Goal: Information Seeking & Learning: Learn about a topic

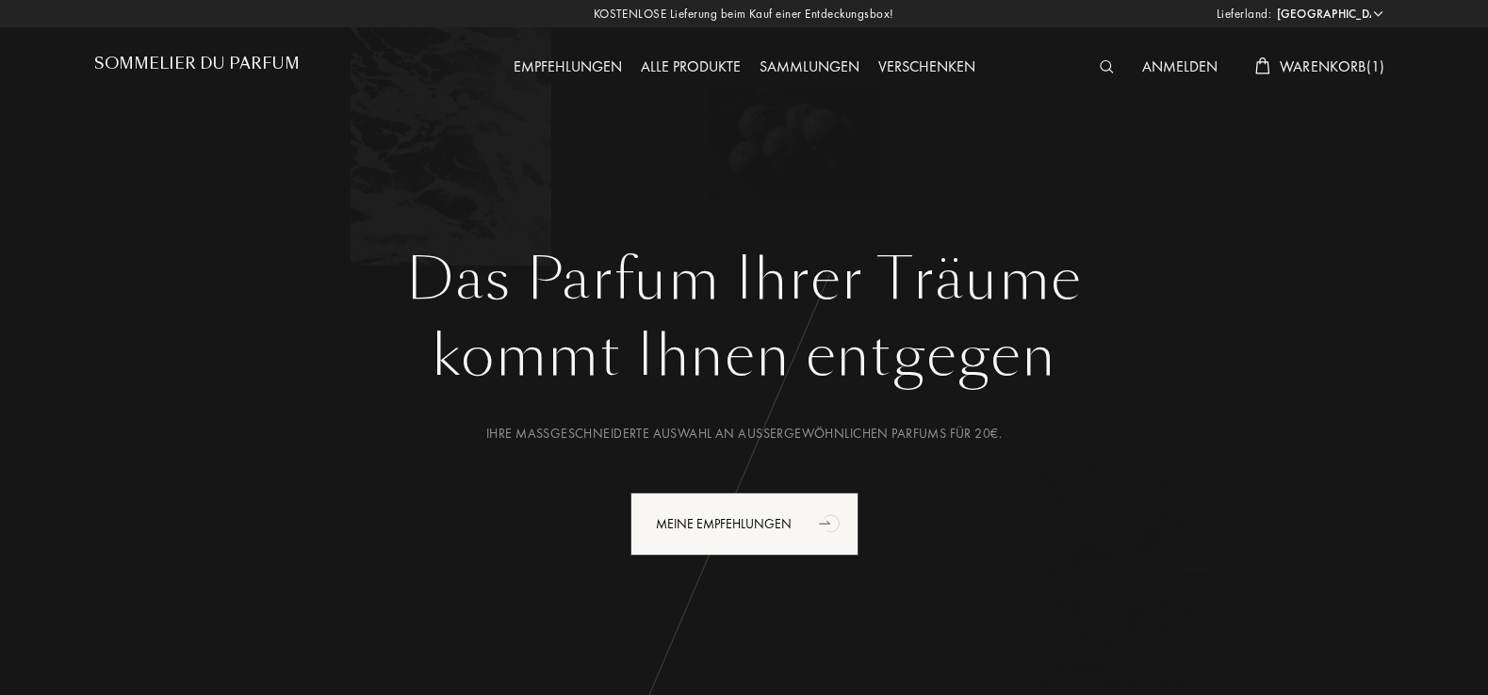
select select "DE"
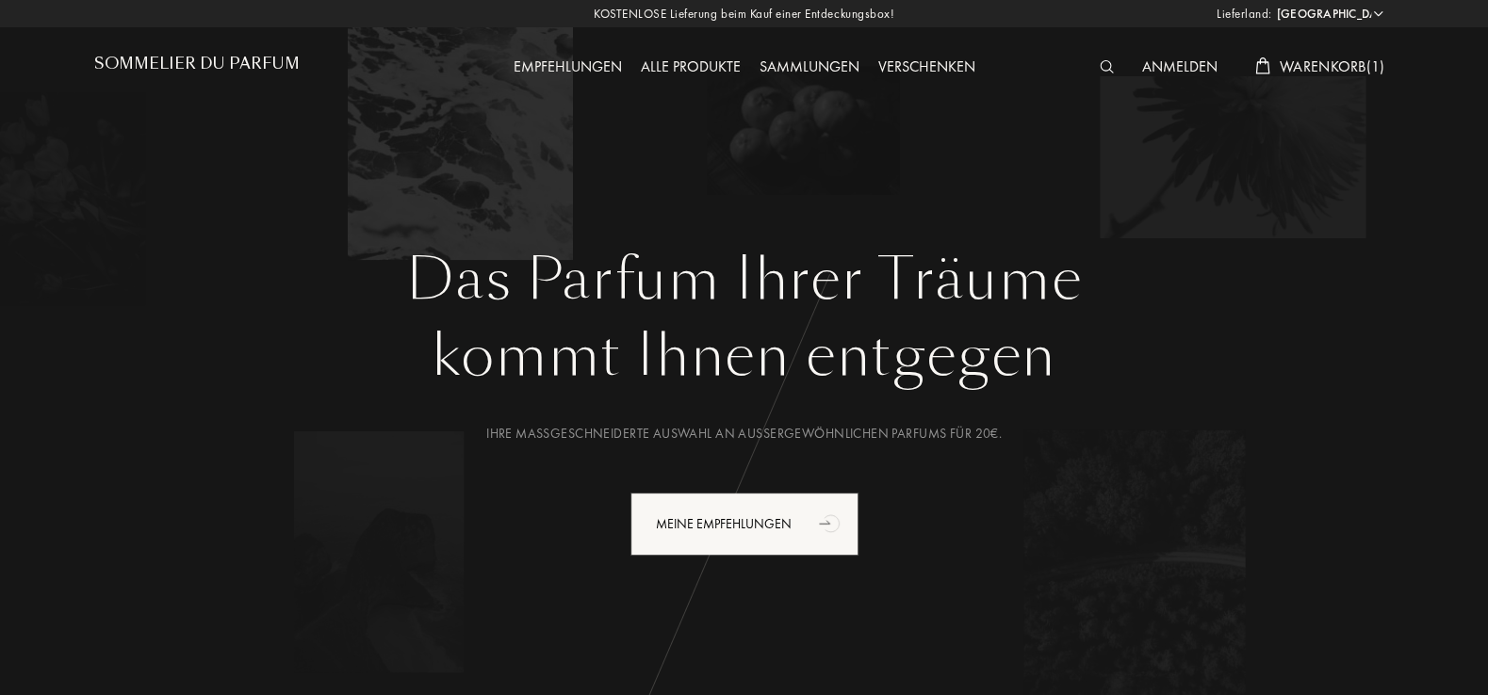
click at [1104, 66] on img at bounding box center [1107, 66] width 14 height 13
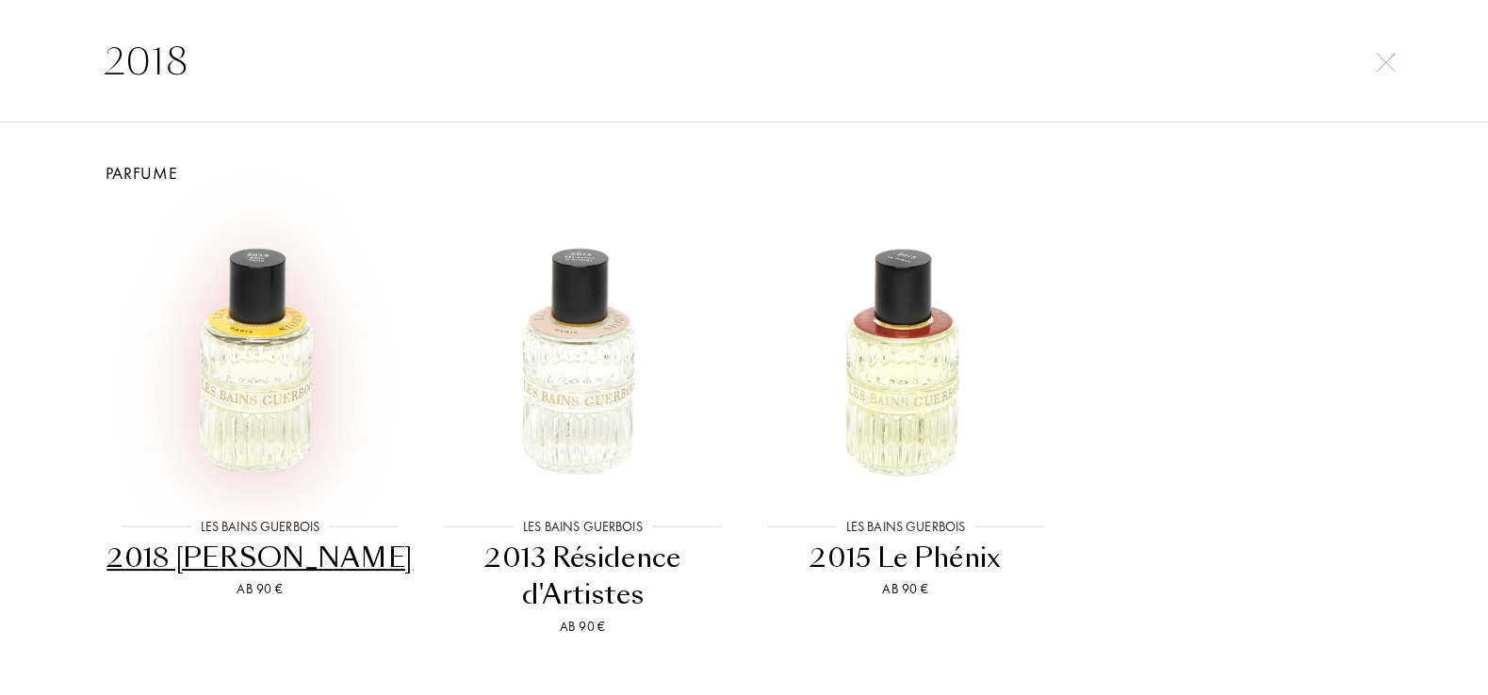
type input "2018"
click at [276, 398] on img at bounding box center [260, 351] width 290 height 290
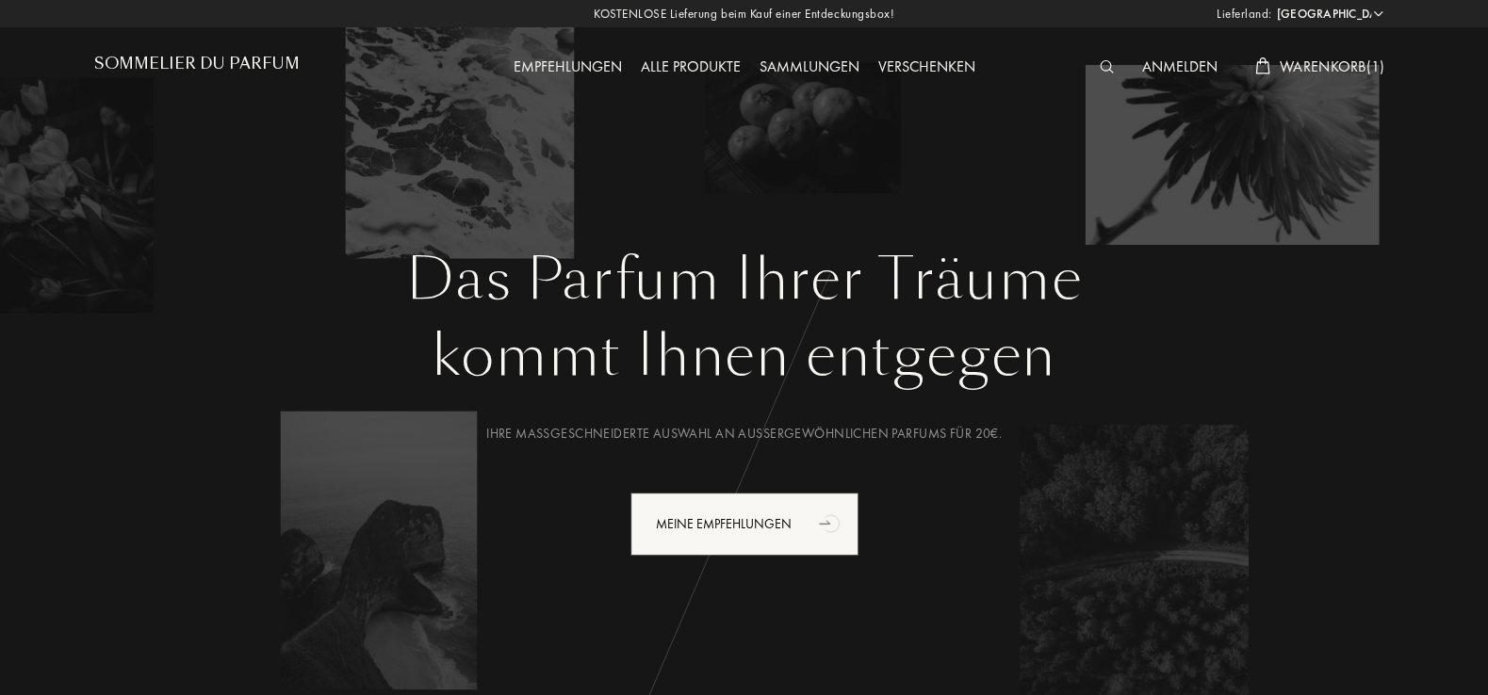
click at [1108, 61] on img at bounding box center [1107, 66] width 14 height 13
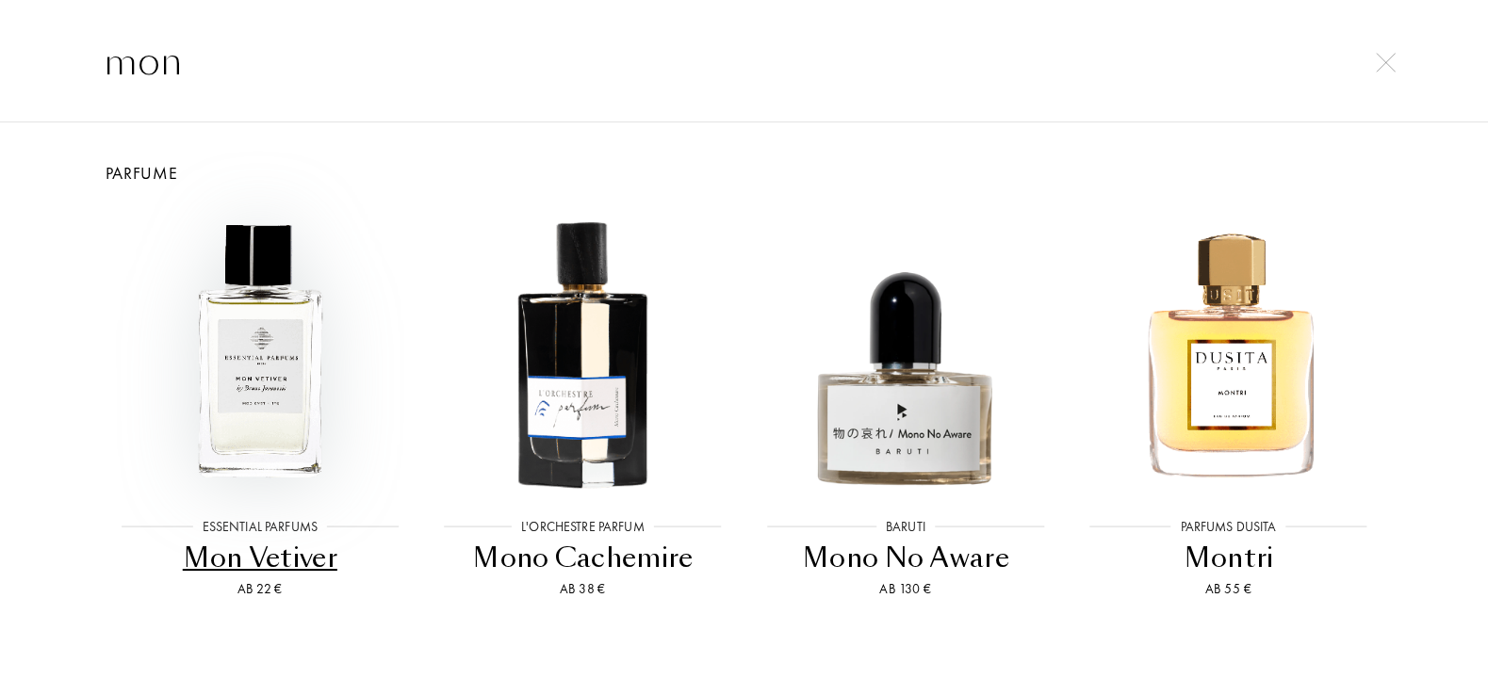
type input "mon"
click at [259, 412] on img at bounding box center [260, 351] width 290 height 290
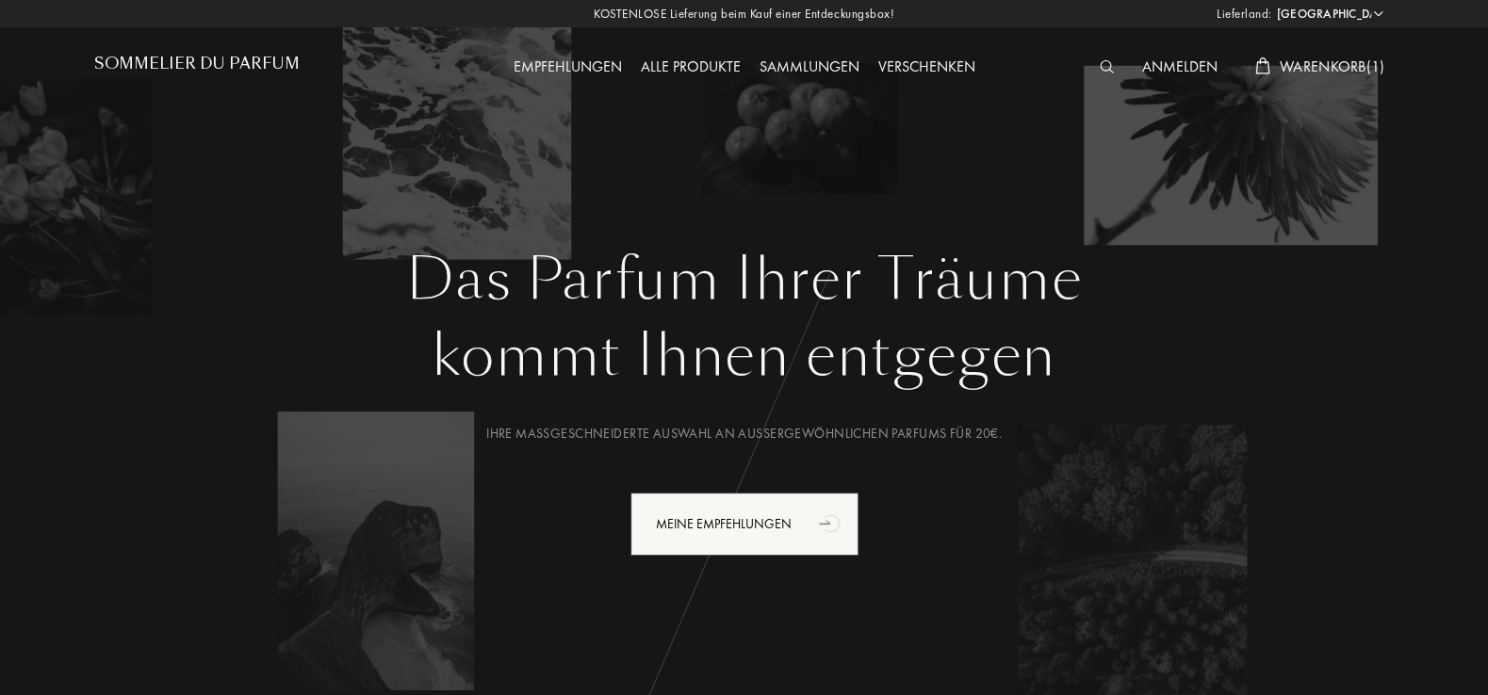
click at [1101, 64] on img at bounding box center [1107, 66] width 14 height 13
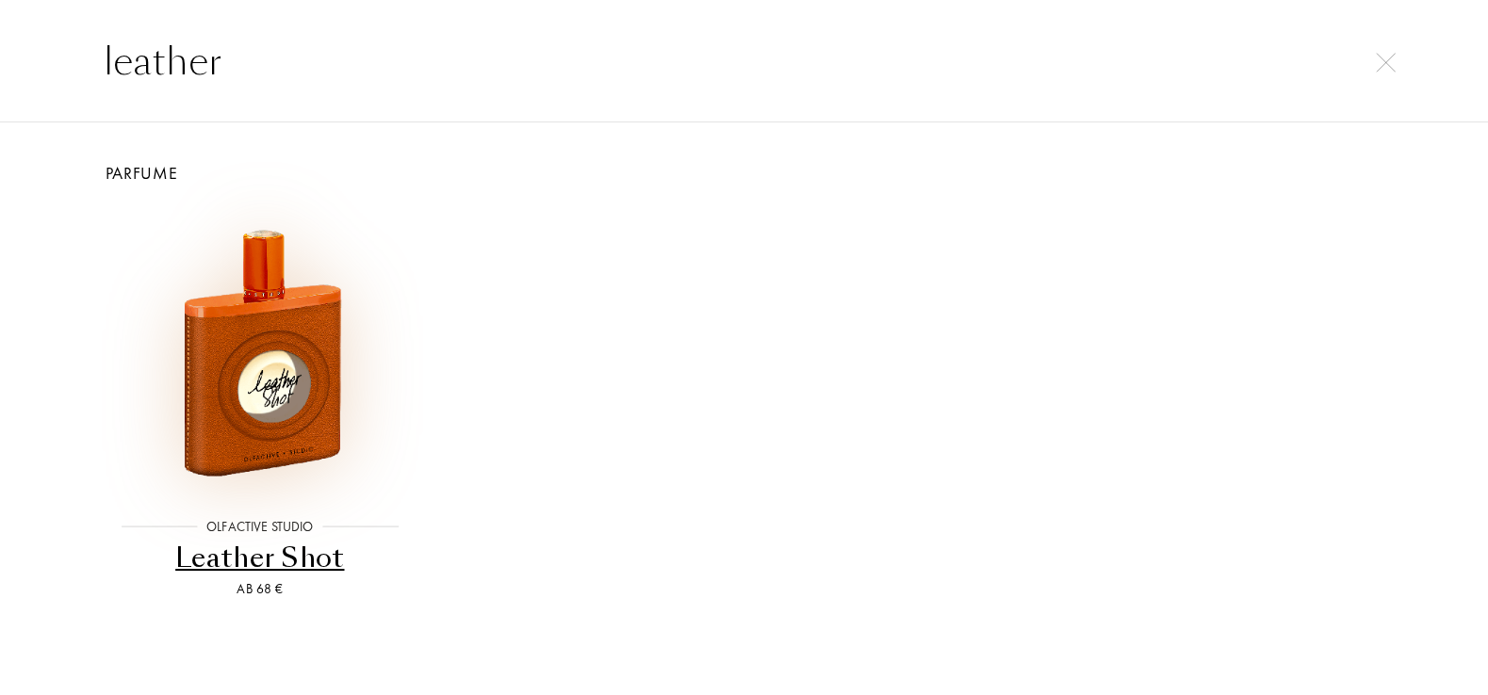
type input "leather"
click at [317, 370] on img at bounding box center [260, 351] width 290 height 290
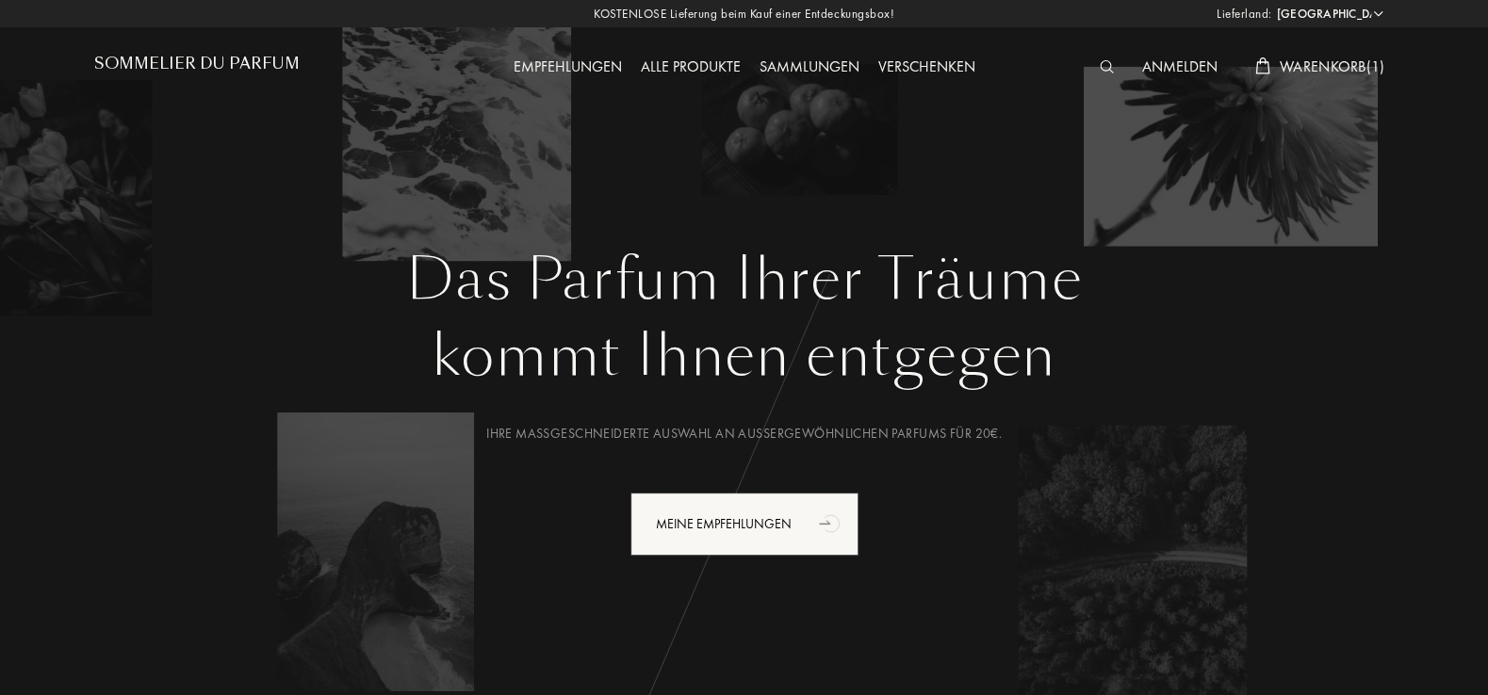
click at [1108, 71] on img at bounding box center [1107, 66] width 14 height 13
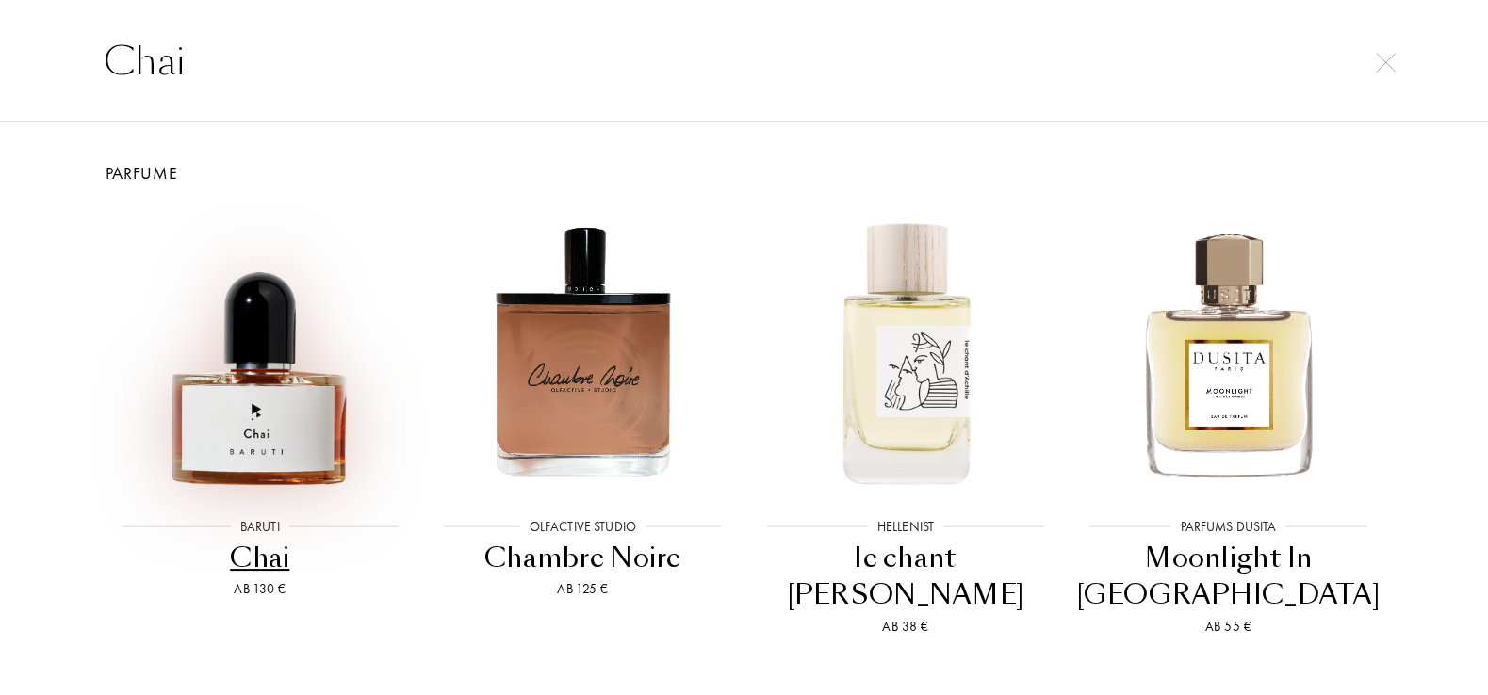
type input "Chai"
click at [258, 437] on img at bounding box center [260, 351] width 290 height 290
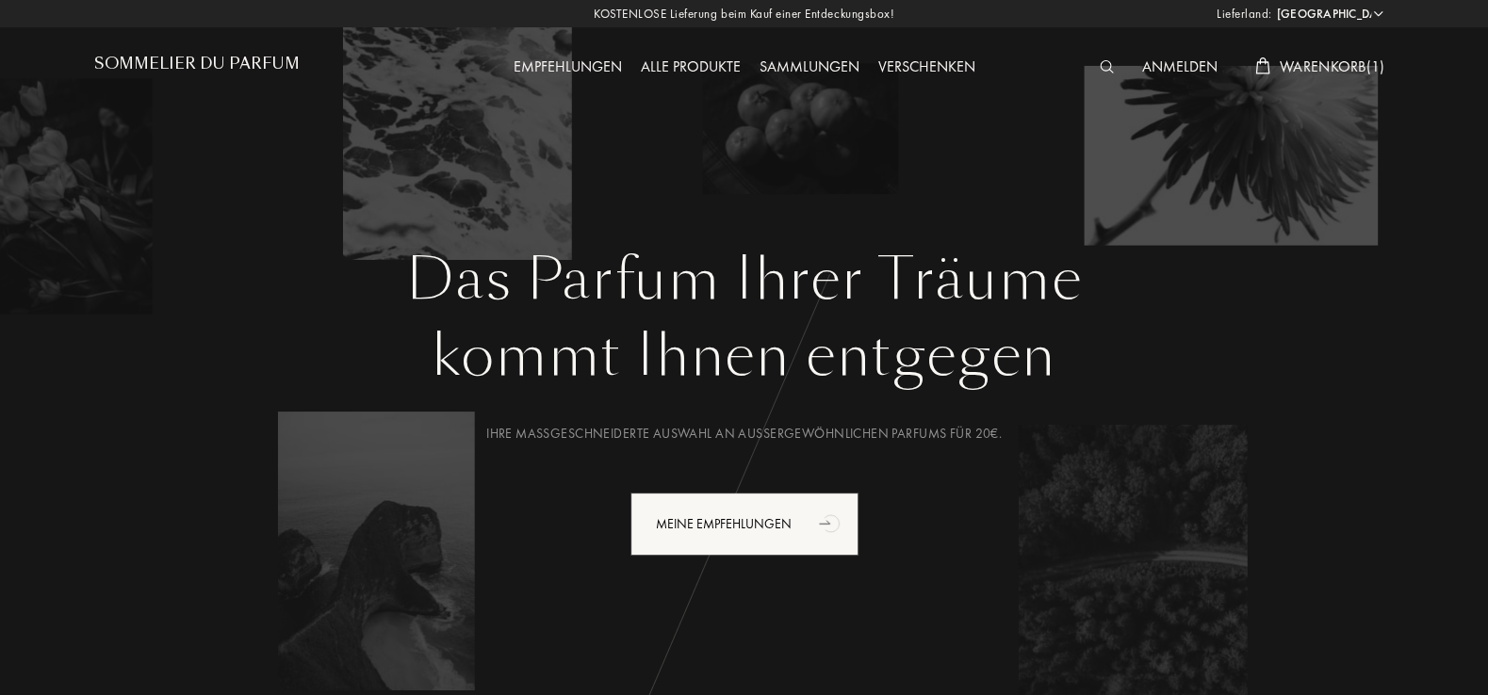
click at [1109, 63] on img at bounding box center [1107, 66] width 14 height 13
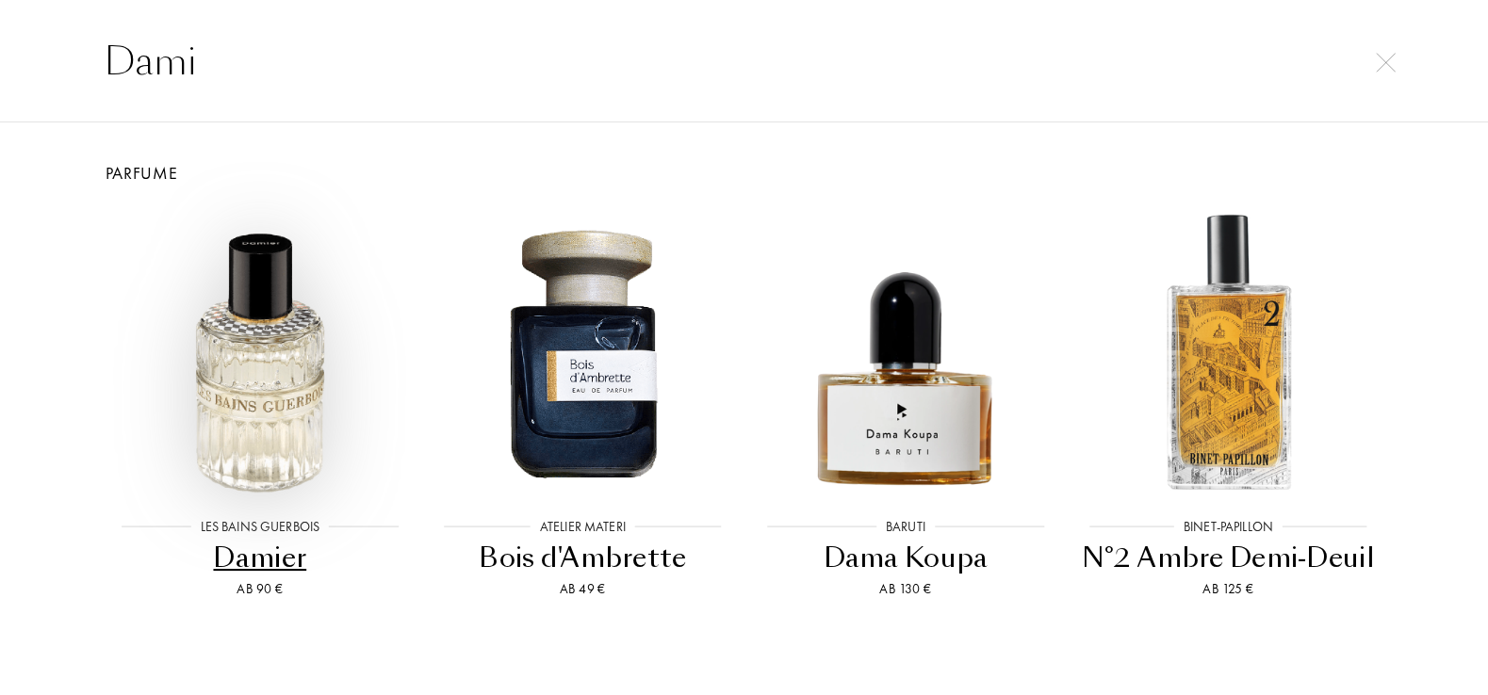
type input "Dami"
click at [286, 420] on img at bounding box center [260, 351] width 290 height 290
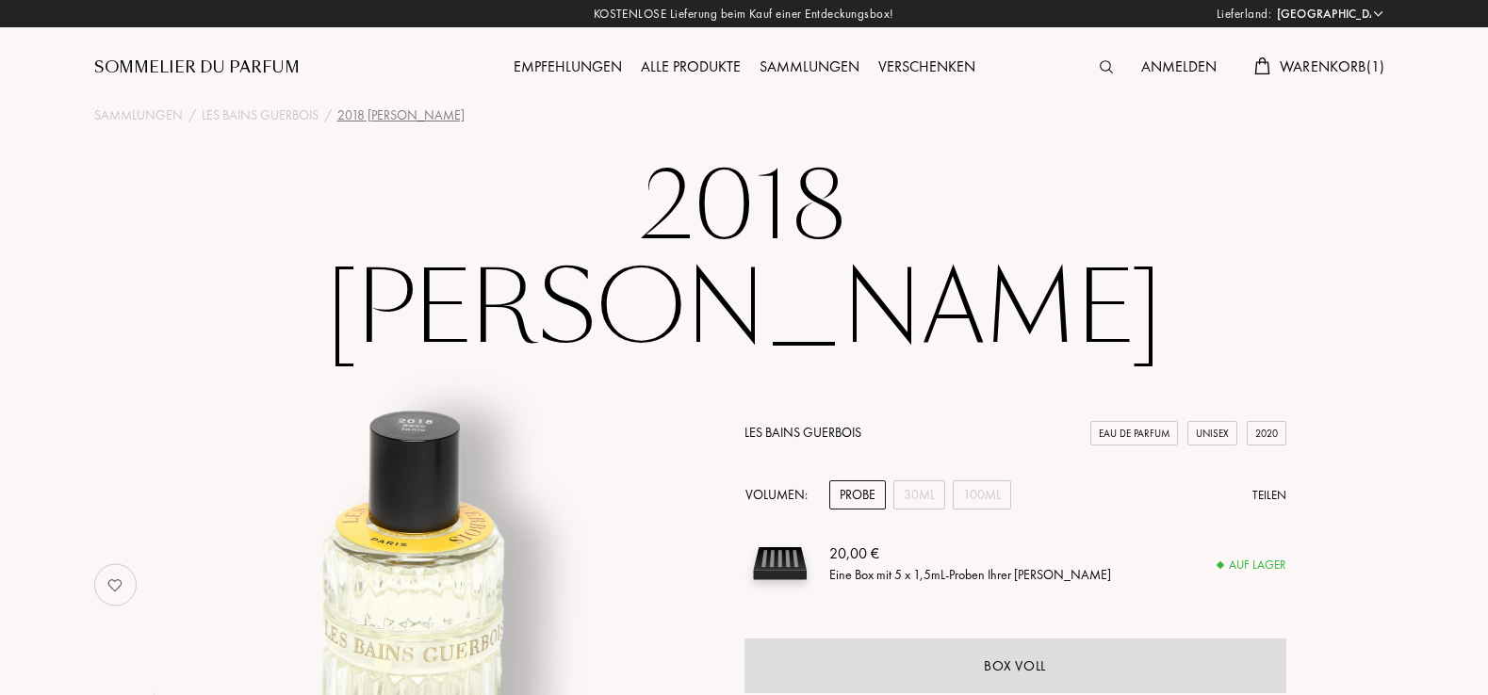
select select "DE"
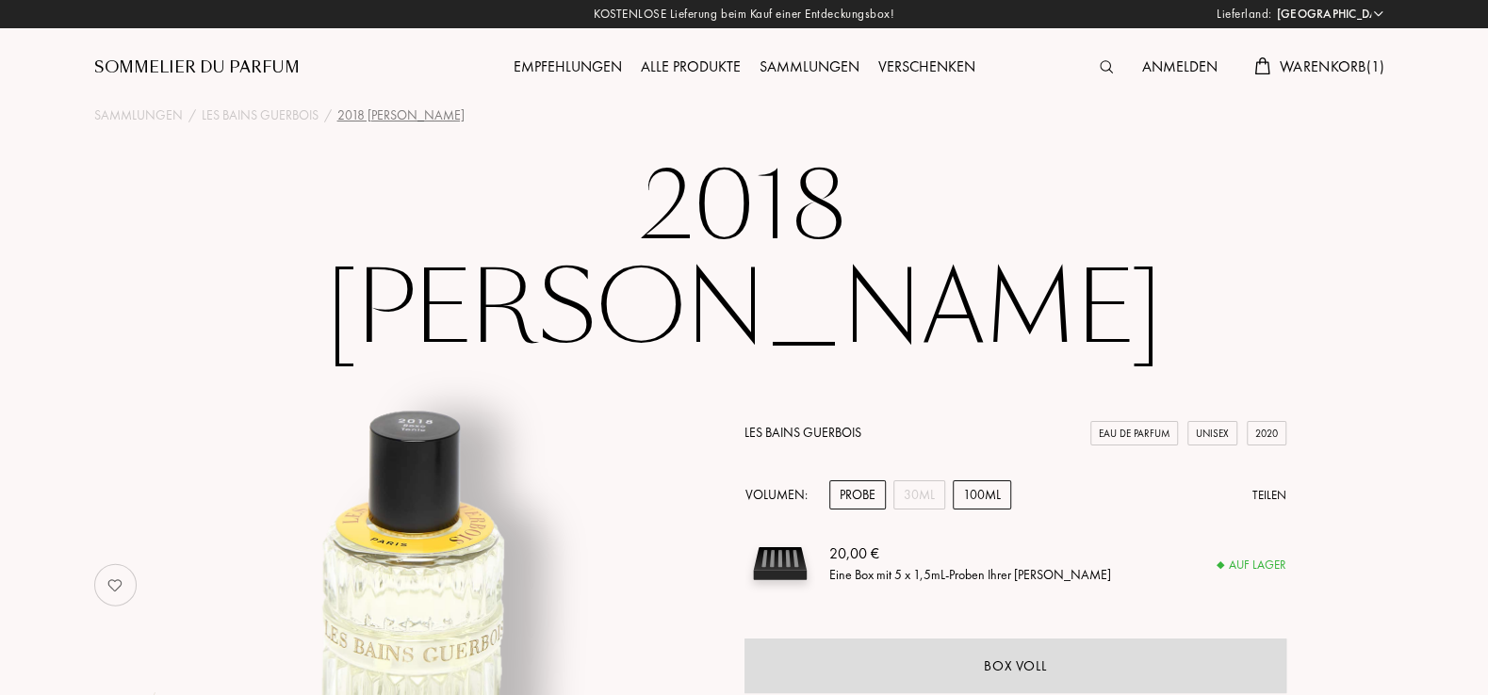
click at [1001, 481] on div "100mL" at bounding box center [982, 495] width 58 height 29
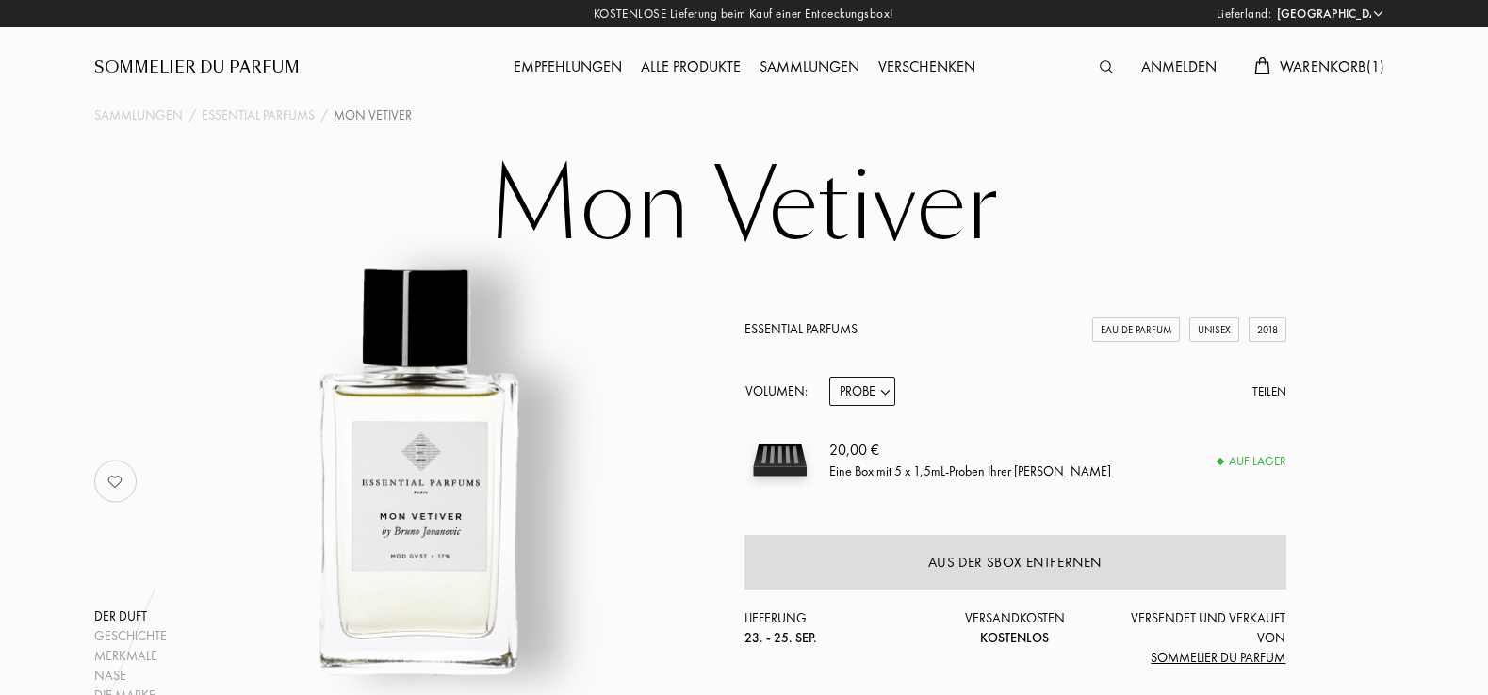
select select "DE"
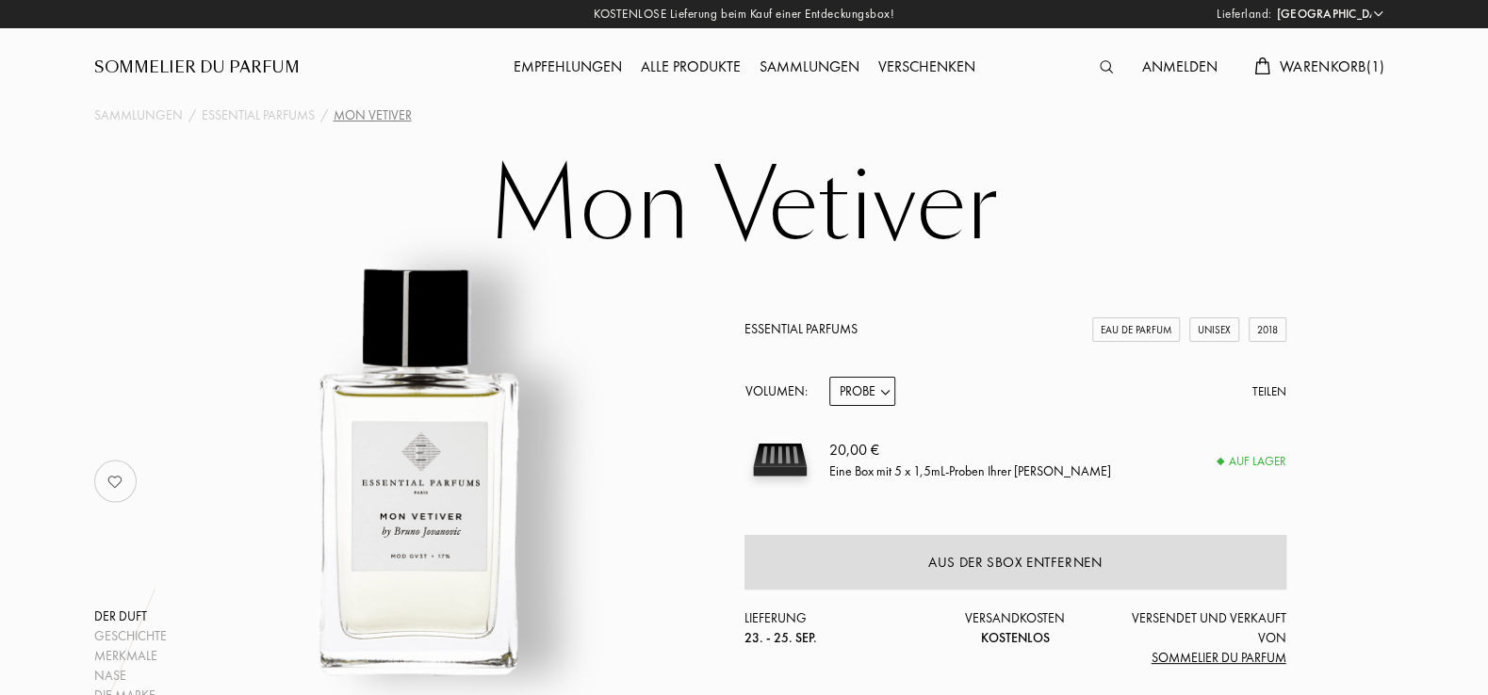
click at [829, 377] on select "Probe 10mL 100mL 150mL" at bounding box center [862, 391] width 66 height 29
select select "3"
click option "150mL" at bounding box center [0, 0] width 0 height 0
select select "3"
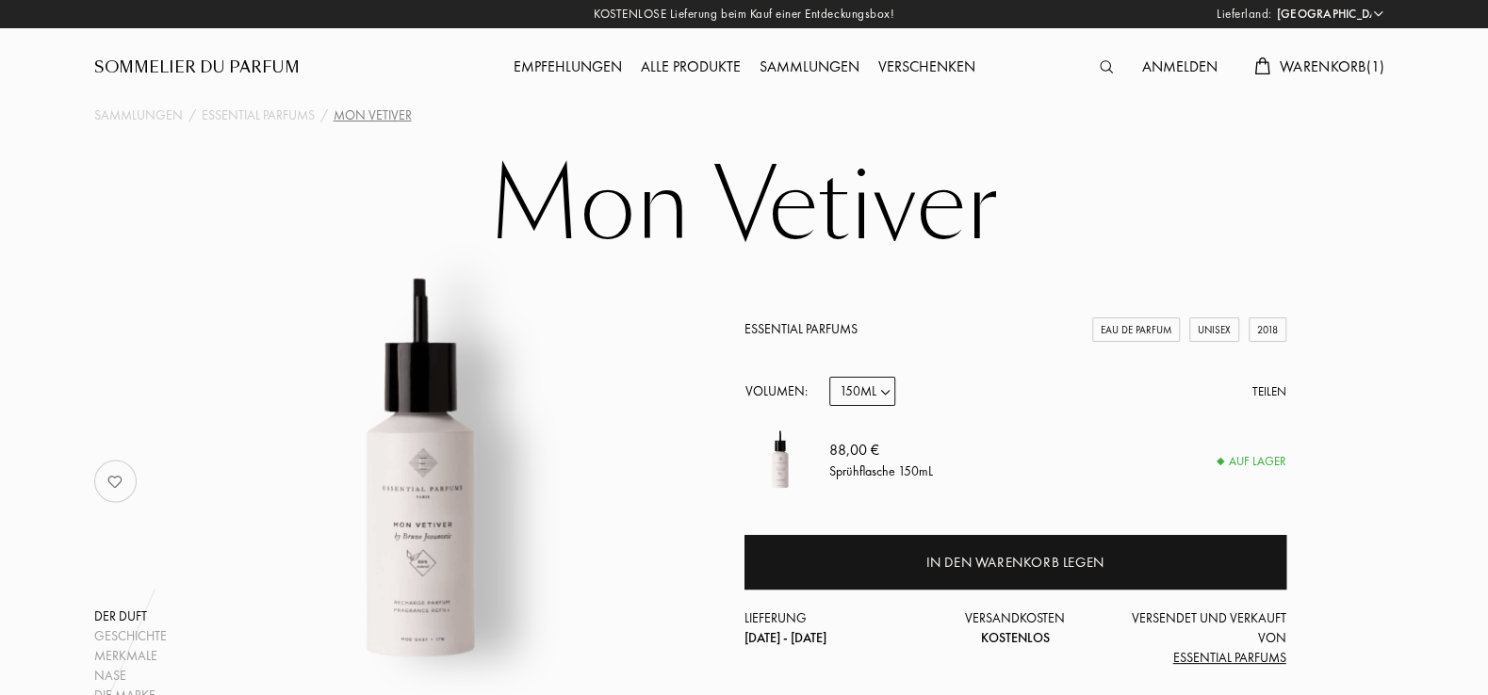
click at [829, 377] on select "Probe 10mL 100mL 150mL" at bounding box center [862, 391] width 66 height 29
select select "2"
click option "100mL" at bounding box center [0, 0] width 0 height 0
select select "2"
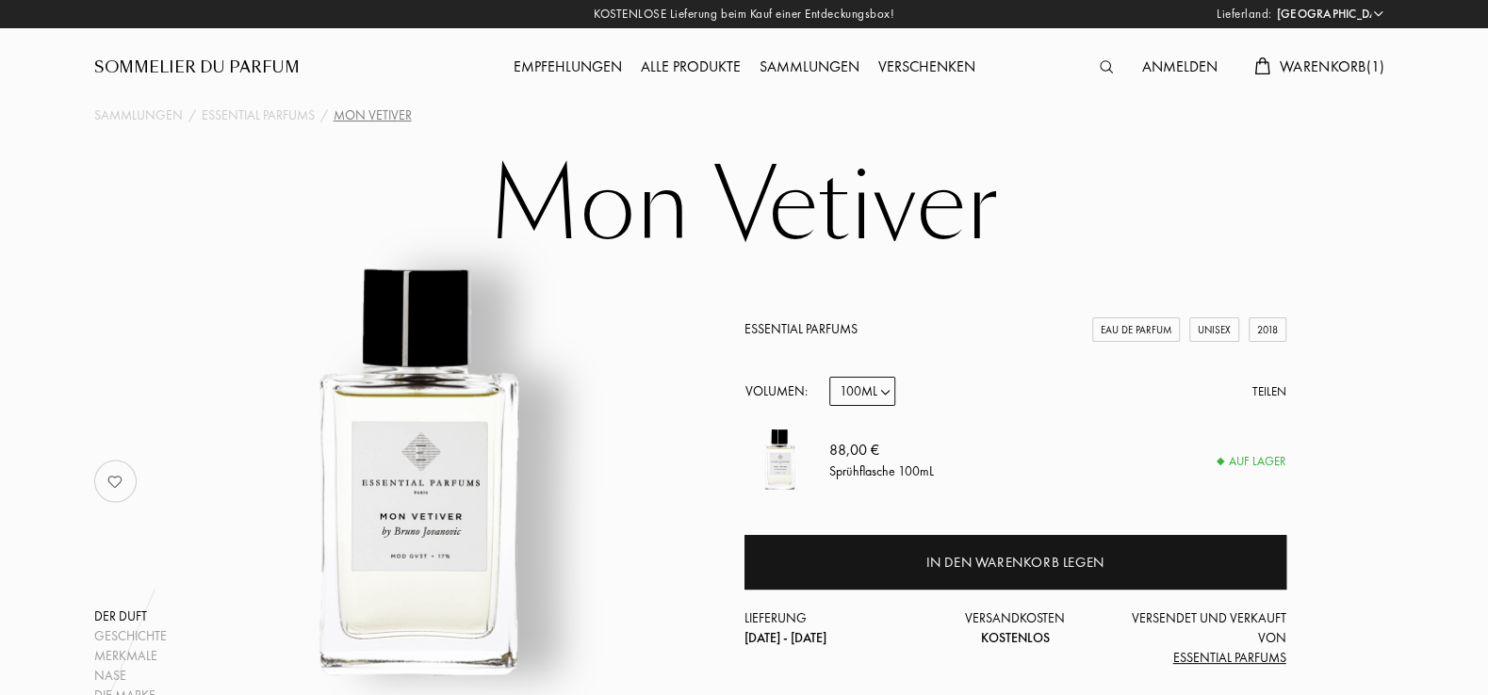
click at [829, 377] on select "Probe 10mL 100mL 150mL" at bounding box center [862, 391] width 66 height 29
select select "1"
click option "10mL" at bounding box center [0, 0] width 0 height 0
select select "1"
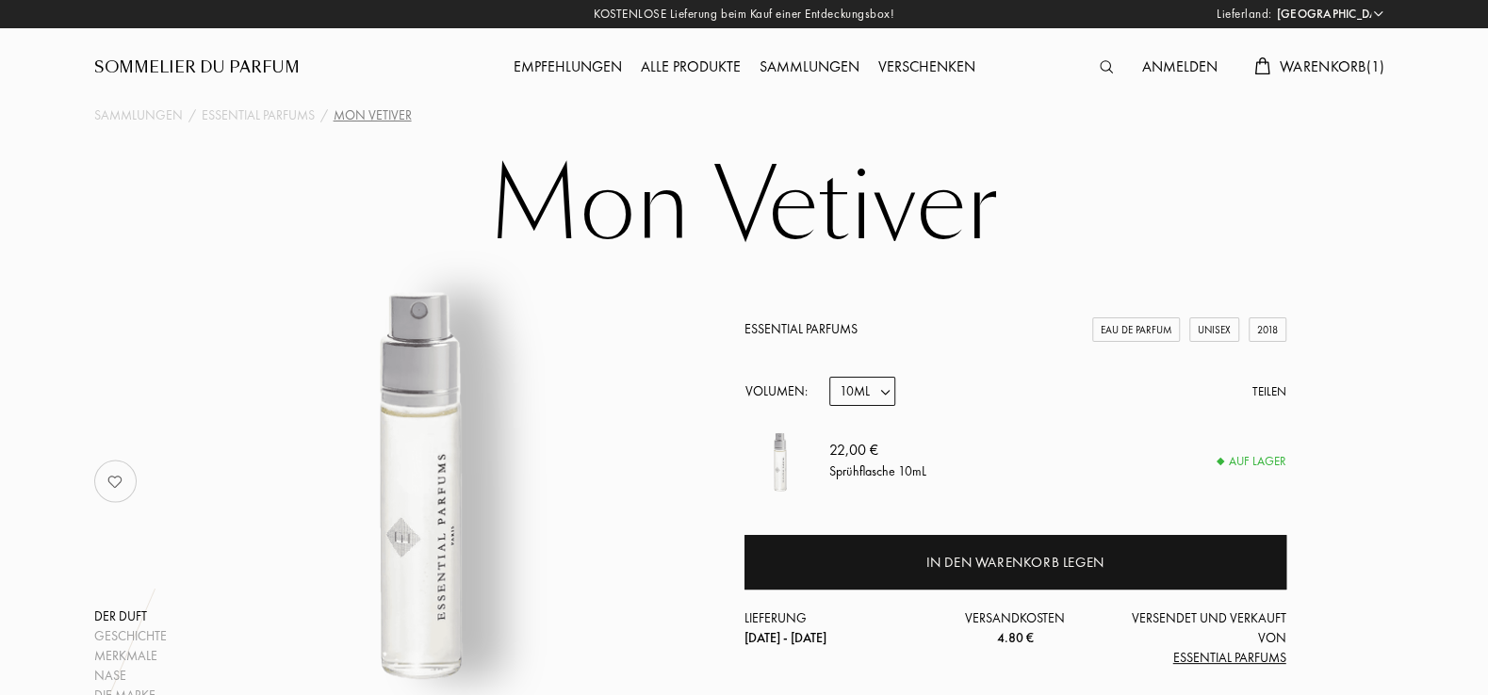
click at [829, 377] on select "Probe 10mL 100mL 150mL" at bounding box center [862, 391] width 66 height 29
select select "2"
click option "100mL" at bounding box center [0, 0] width 0 height 0
select select "2"
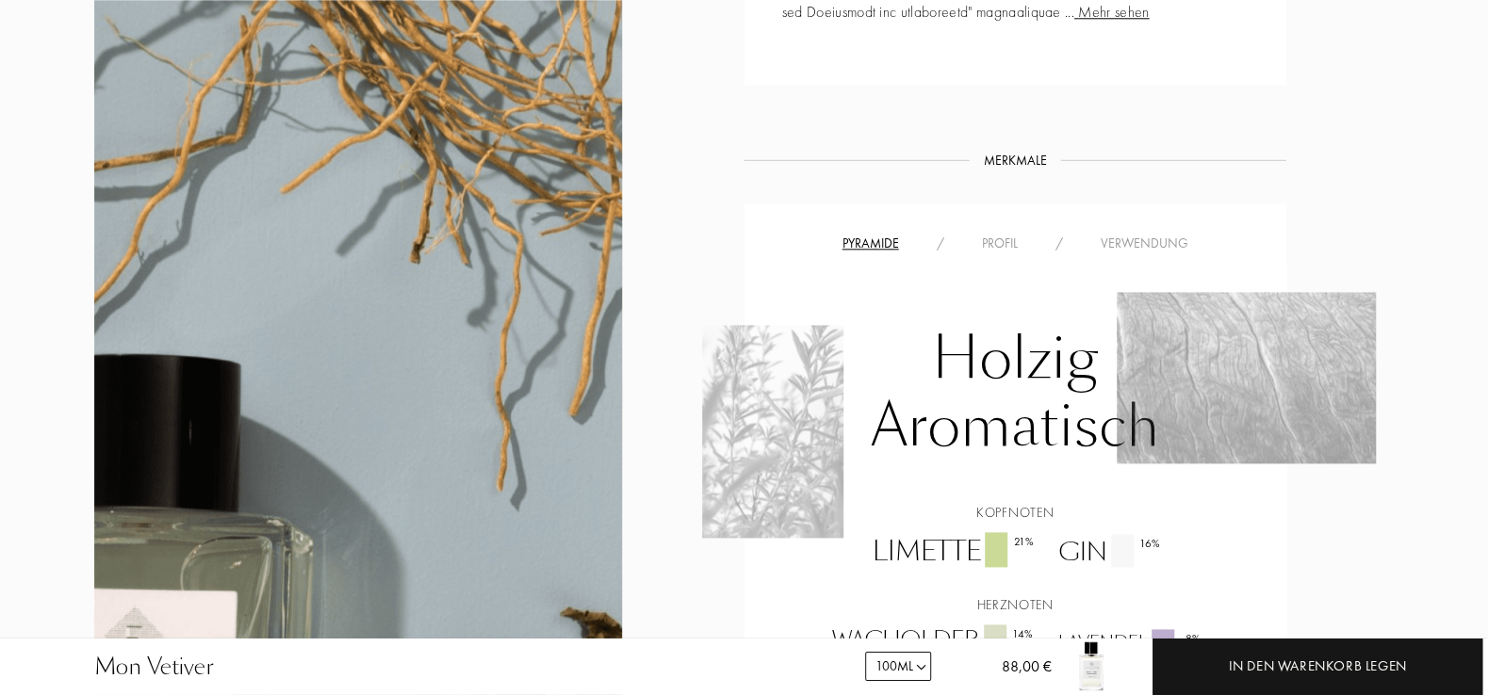
scroll to position [1112, 0]
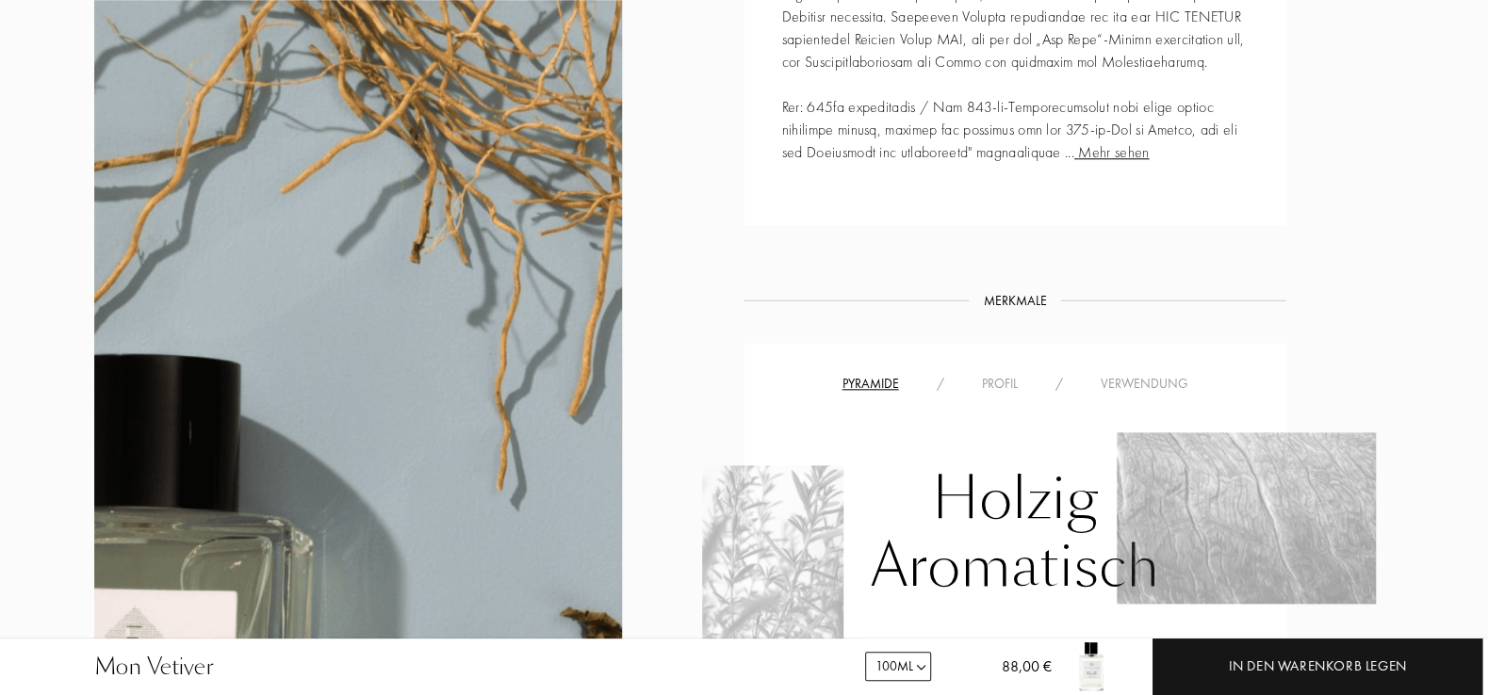
click at [992, 372] on div "Pyramide / Profil / Verwendung" at bounding box center [1015, 383] width 514 height 23
click at [988, 380] on div "Profil" at bounding box center [999, 384] width 73 height 20
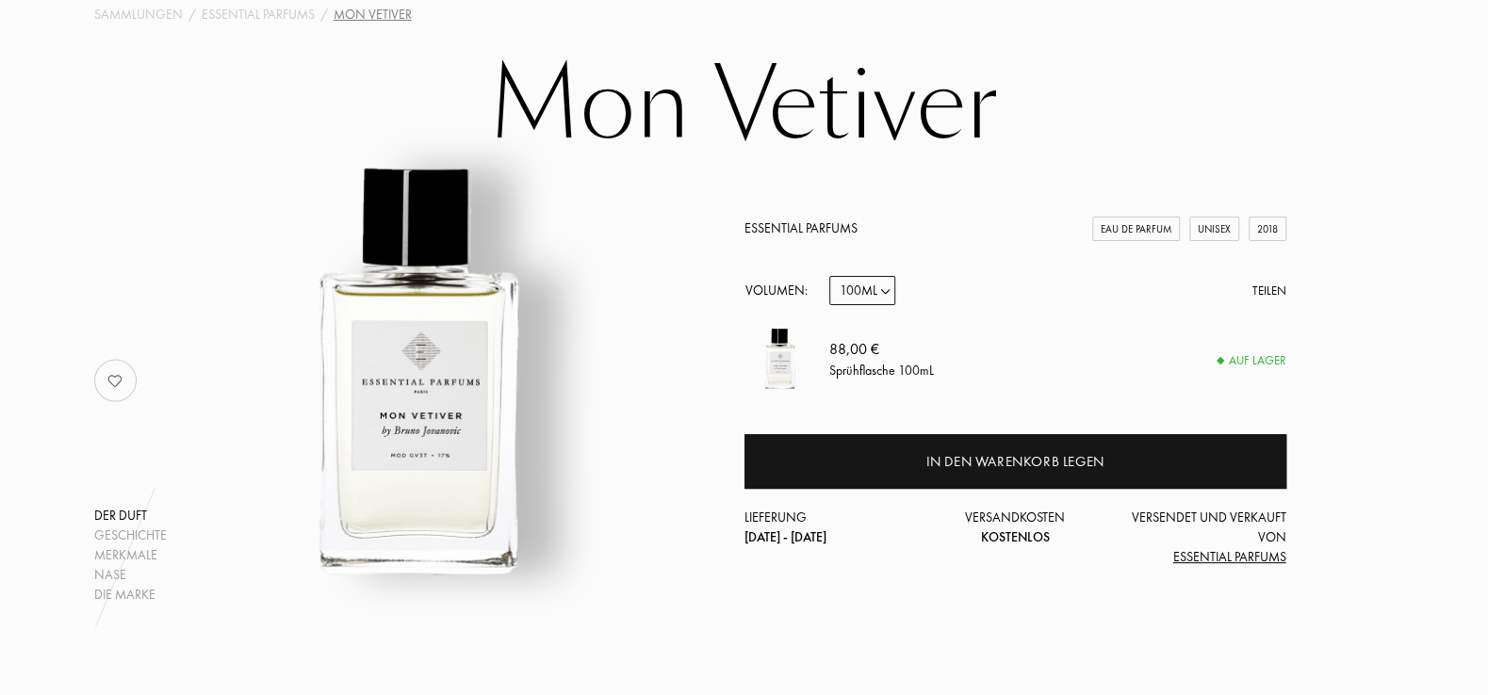
scroll to position [606, 0]
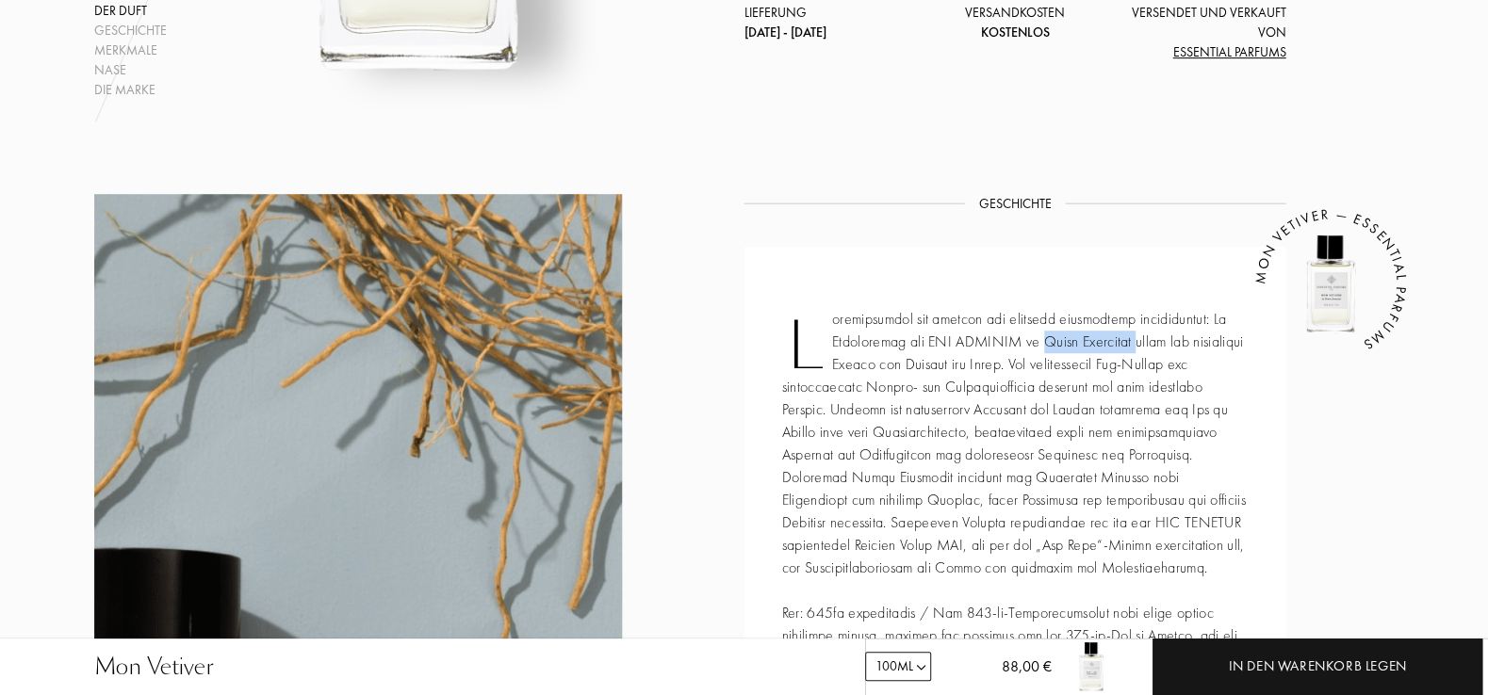
drag, startPoint x: 1151, startPoint y: 338, endPoint x: 1053, endPoint y: 350, distance: 98.6
click at [1053, 350] on div "Mehr sehen MON VETIVER — ESSENTIAL PARFUMS" at bounding box center [1015, 489] width 542 height 484
copy div "Bruno Jovanovic"
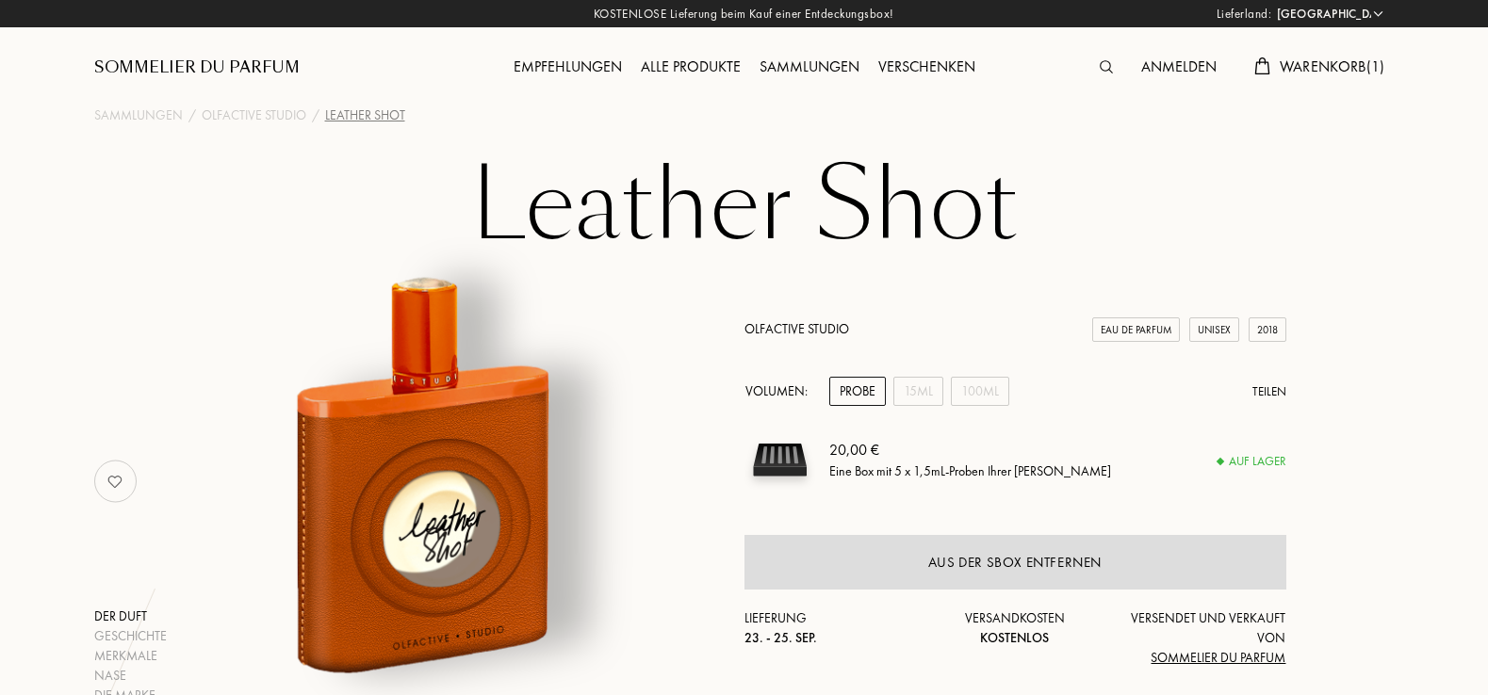
select select "DE"
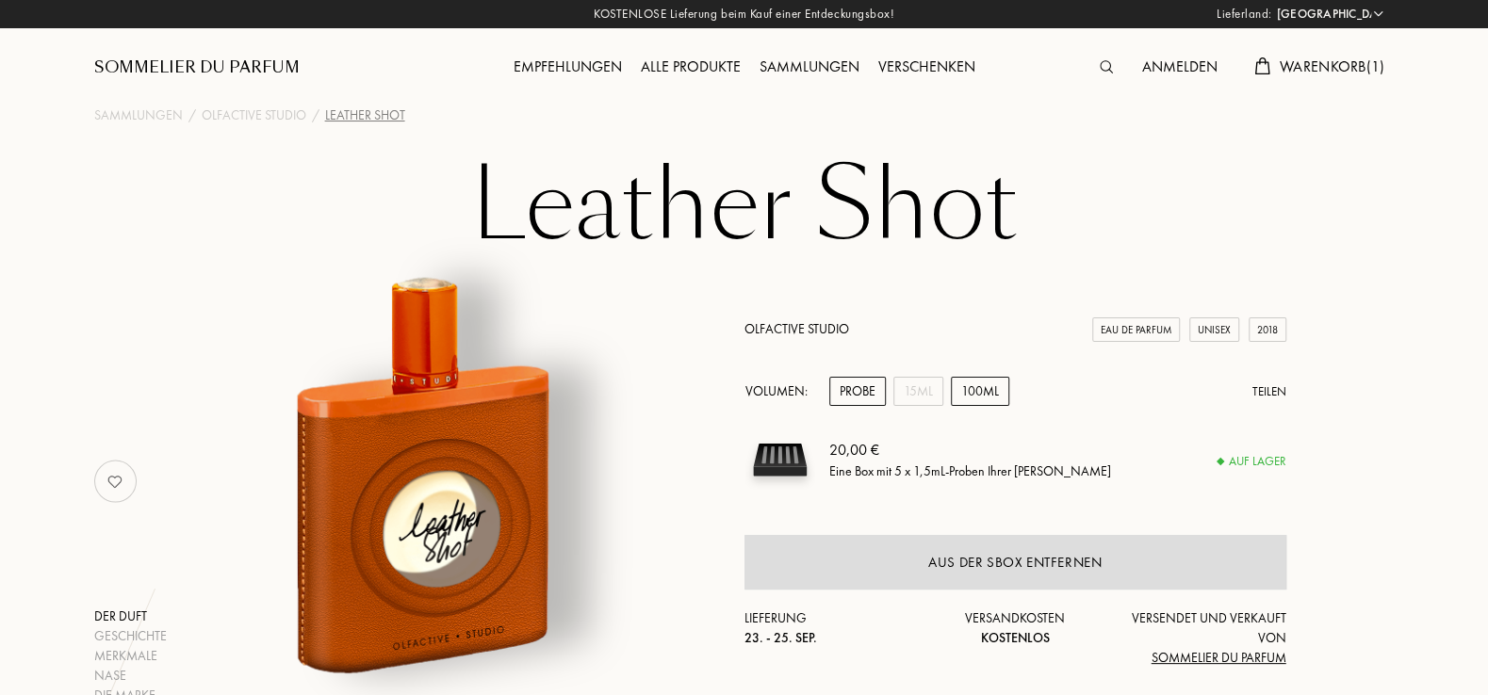
click at [997, 388] on div "100mL" at bounding box center [980, 391] width 58 height 29
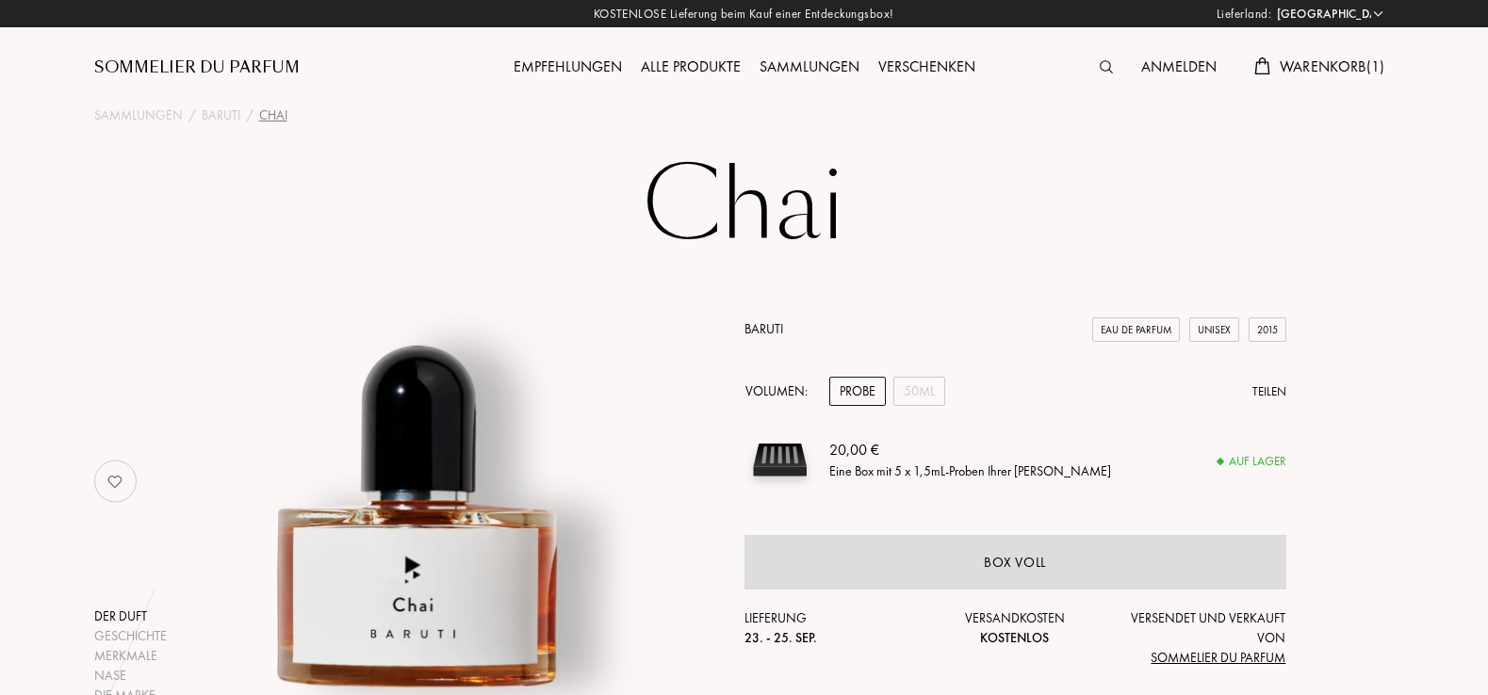
select select "DE"
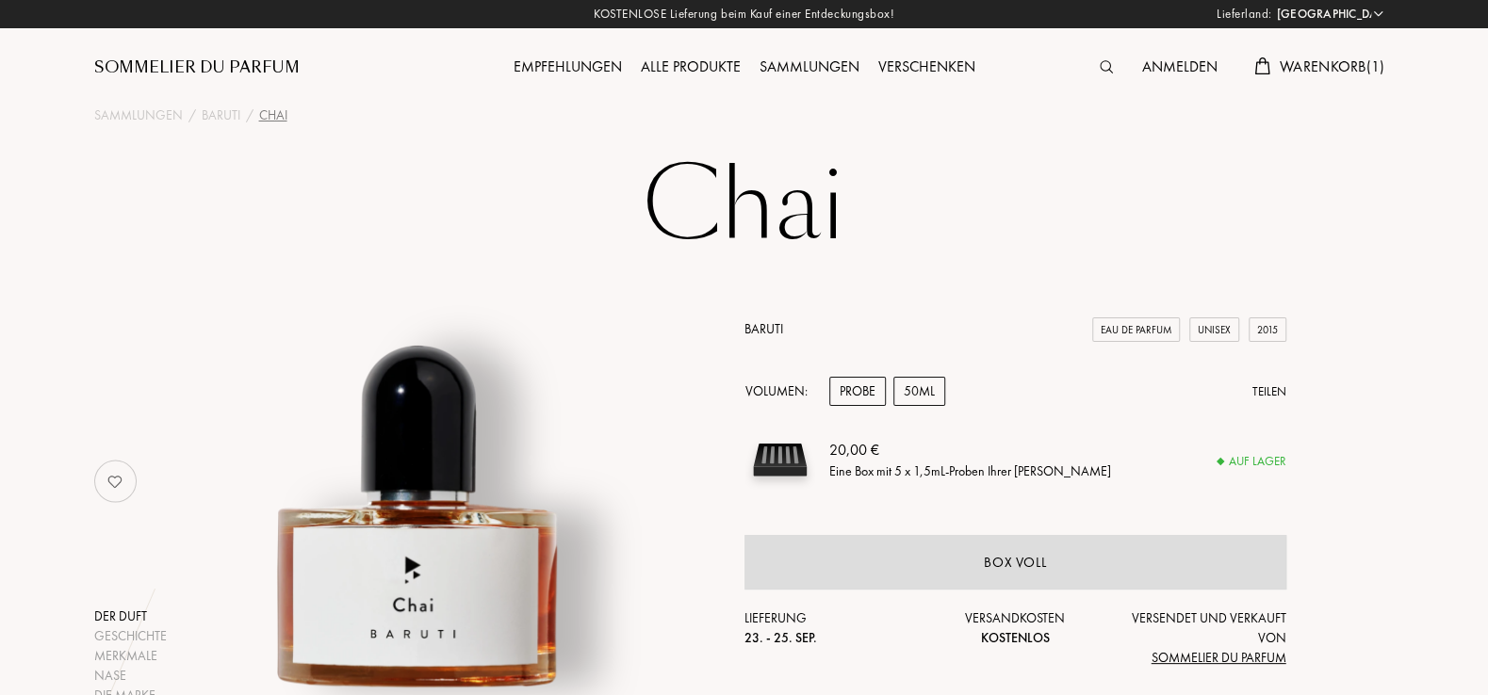
click at [927, 393] on div "50mL" at bounding box center [919, 391] width 52 height 29
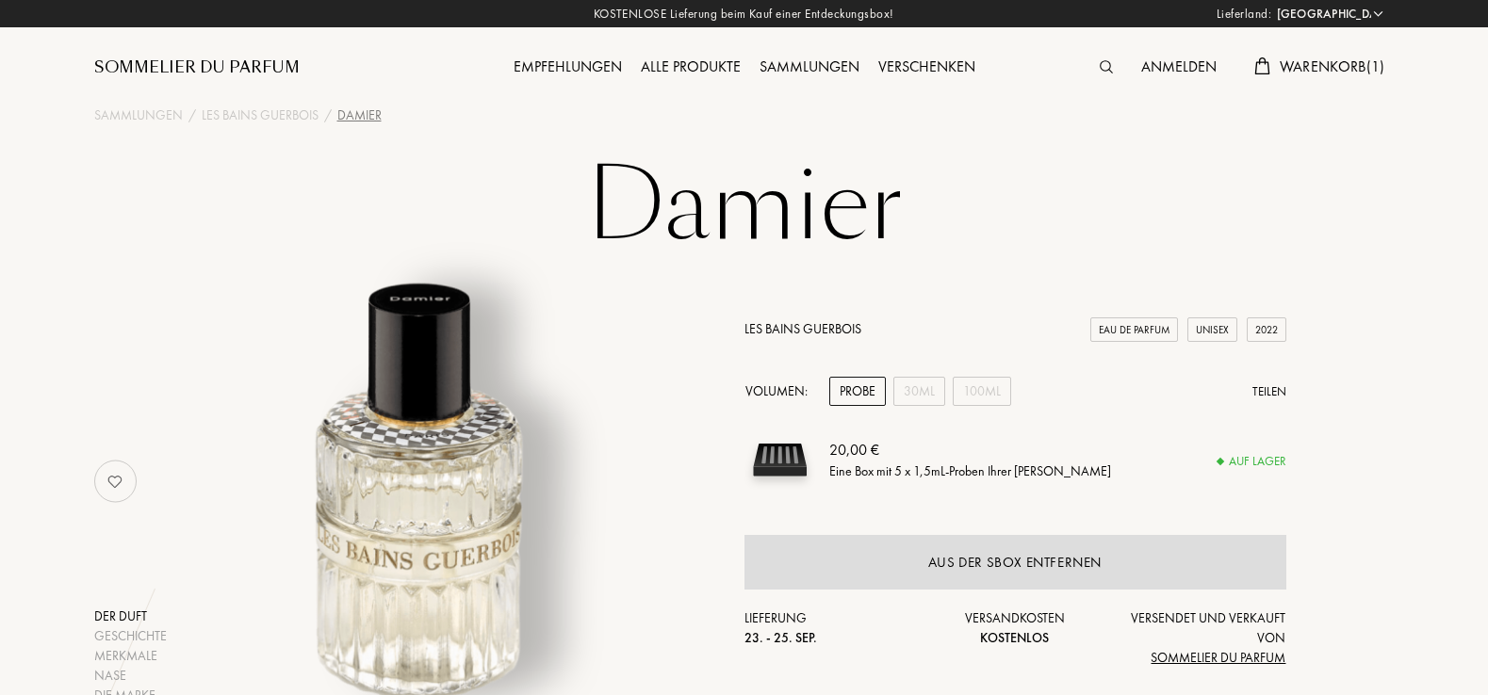
select select "DE"
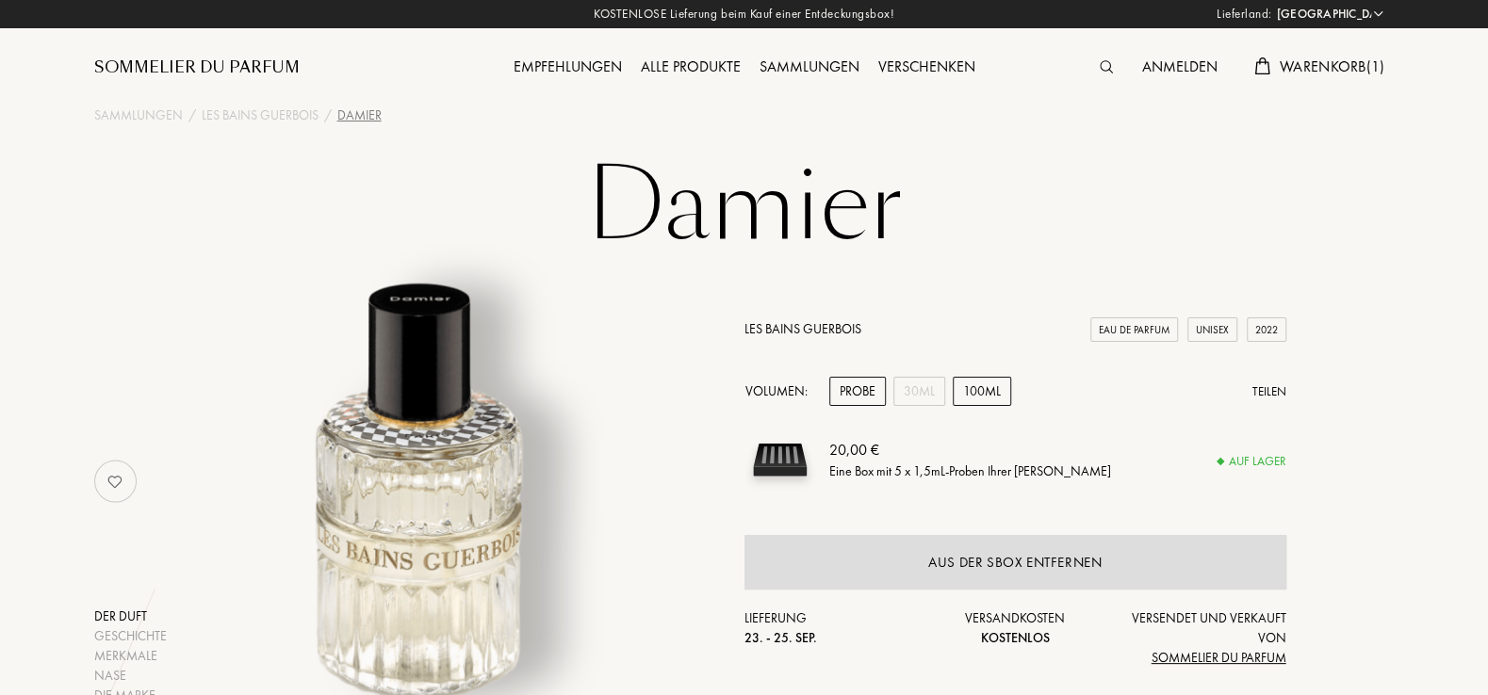
click at [986, 389] on div "100mL" at bounding box center [982, 391] width 58 height 29
